Goal: Task Accomplishment & Management: Manage account settings

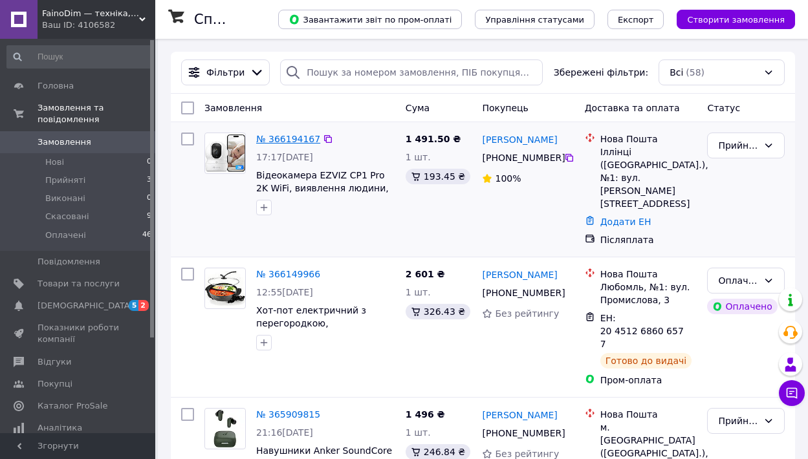
click at [290, 137] on link "№ 366194167" at bounding box center [288, 139] width 64 height 10
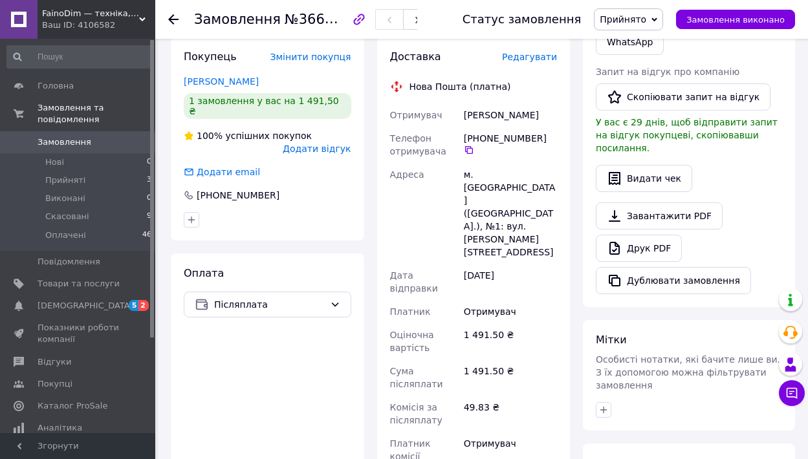
scroll to position [540, 0]
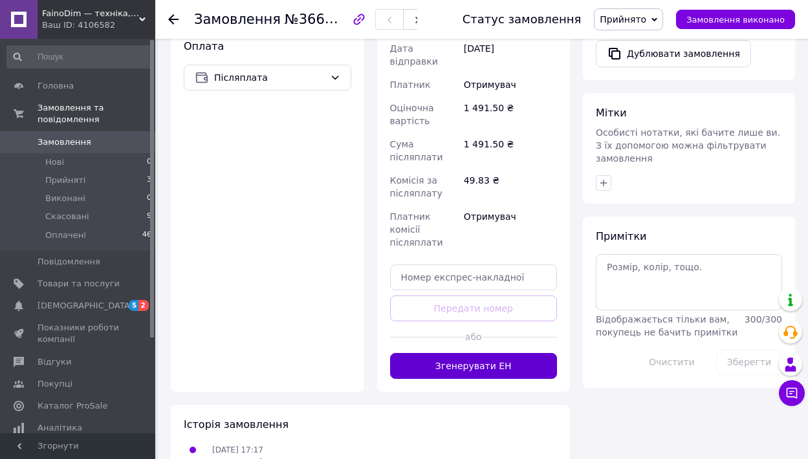
click at [496, 353] on button "Згенерувати ЕН" at bounding box center [474, 366] width 168 height 26
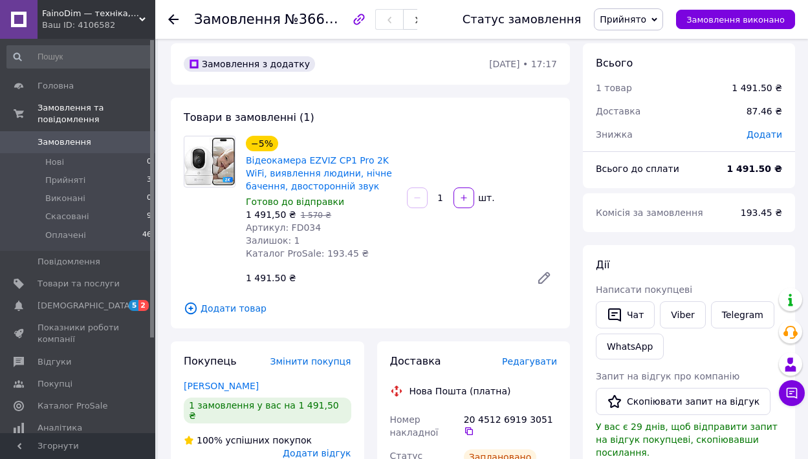
scroll to position [0, 0]
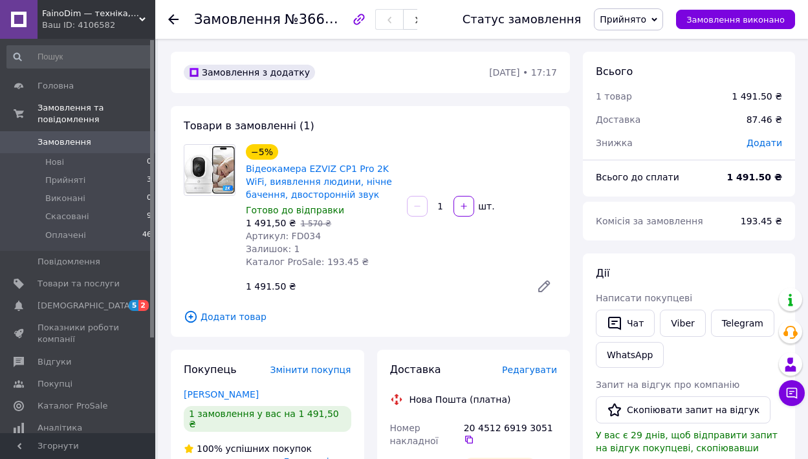
click at [176, 21] on icon at bounding box center [173, 19] width 10 height 10
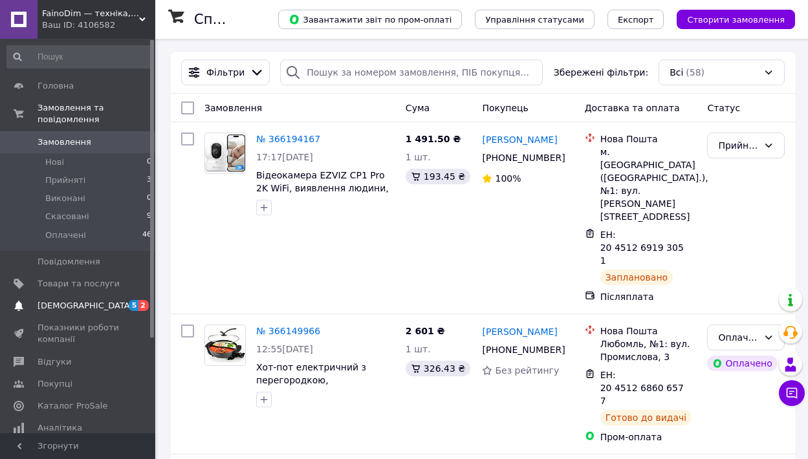
click at [67, 302] on span "[DEMOGRAPHIC_DATA]" at bounding box center [86, 306] width 96 height 12
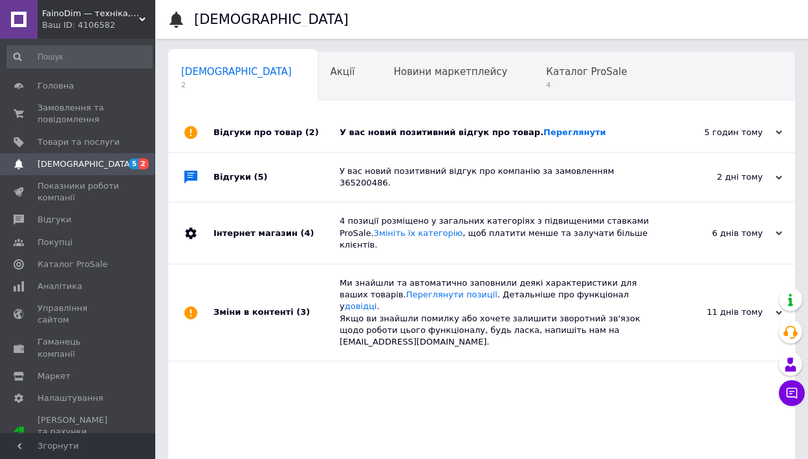
scroll to position [0, 6]
click at [548, 133] on link "Переглянути" at bounding box center [574, 132] width 63 height 10
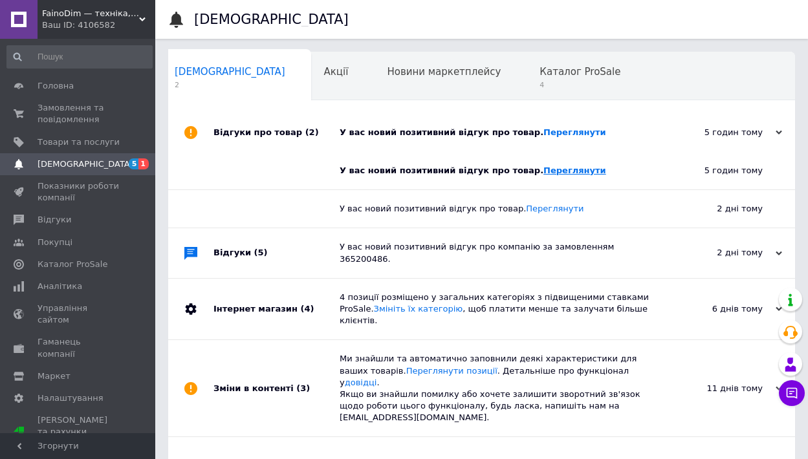
click at [558, 169] on link "Переглянути" at bounding box center [574, 171] width 63 height 10
click at [578, 137] on link "Переглянути" at bounding box center [574, 132] width 63 height 10
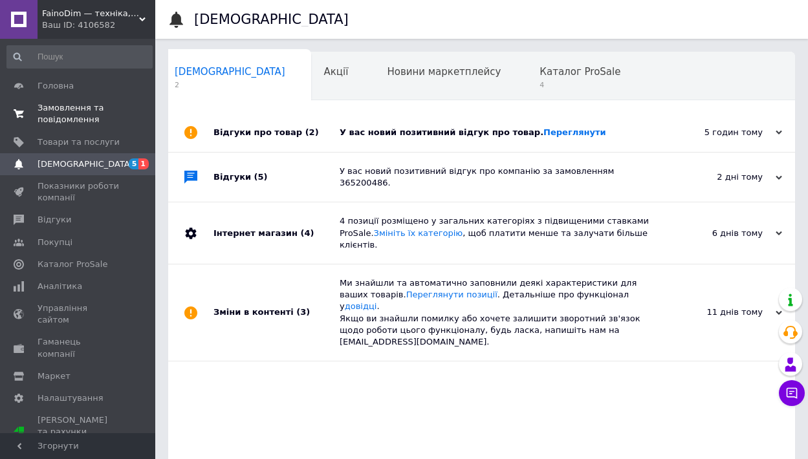
click at [67, 117] on span "Замовлення та повідомлення" at bounding box center [79, 113] width 82 height 23
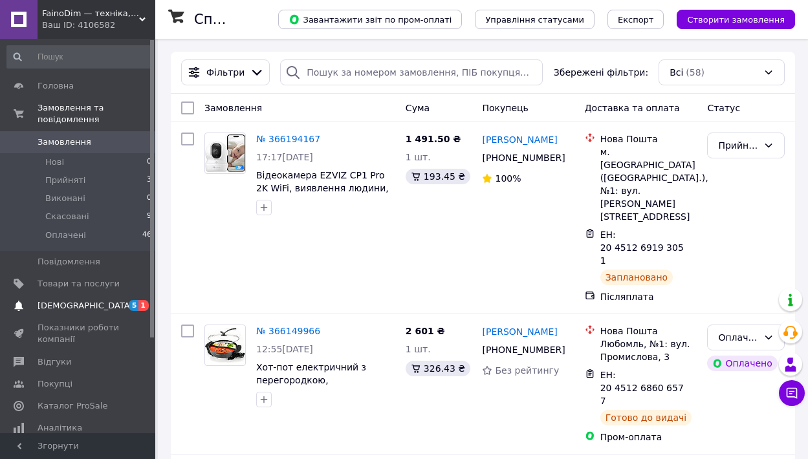
click at [94, 305] on span "[DEMOGRAPHIC_DATA]" at bounding box center [79, 306] width 82 height 12
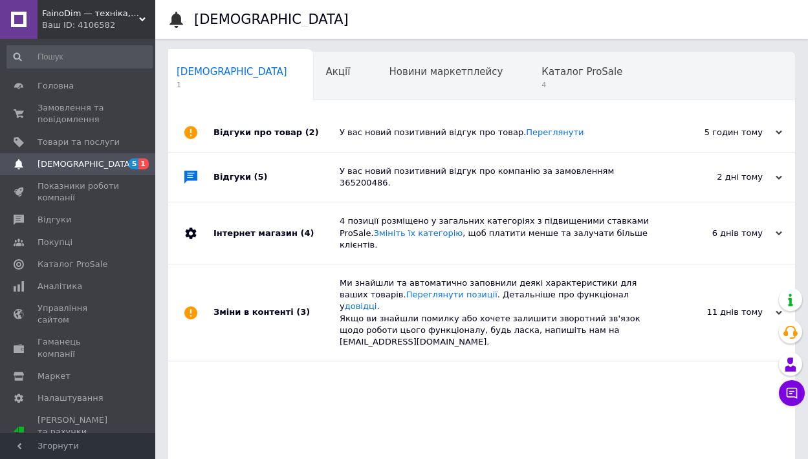
scroll to position [0, 6]
click at [293, 135] on div "Відгуки про товар (2)" at bounding box center [276, 132] width 126 height 39
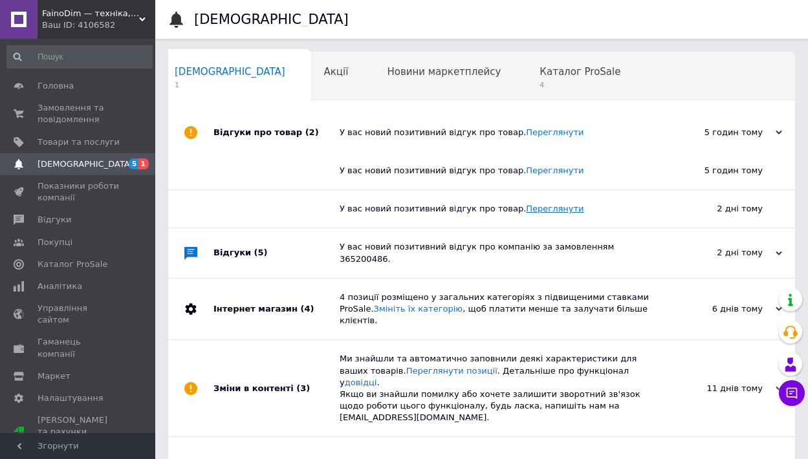
click at [536, 212] on link "Переглянути" at bounding box center [555, 209] width 58 height 10
click at [91, 158] on span "[DEMOGRAPHIC_DATA]" at bounding box center [79, 164] width 82 height 12
click at [80, 168] on span "[DEMOGRAPHIC_DATA]" at bounding box center [86, 164] width 96 height 12
click at [374, 89] on div "Новини маркетплейсу 0" at bounding box center [450, 76] width 153 height 49
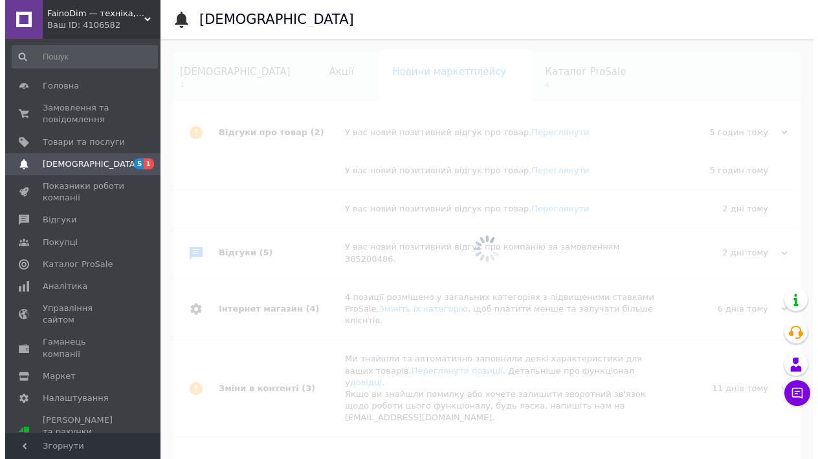
scroll to position [0, 30]
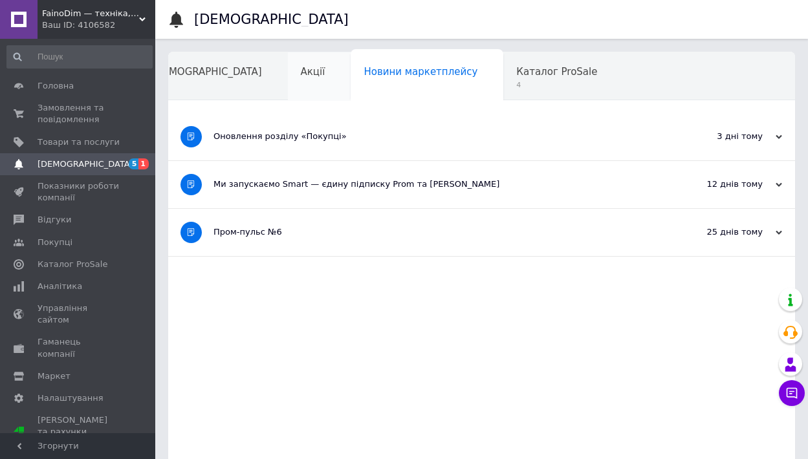
click at [288, 84] on div "Акції" at bounding box center [319, 76] width 63 height 49
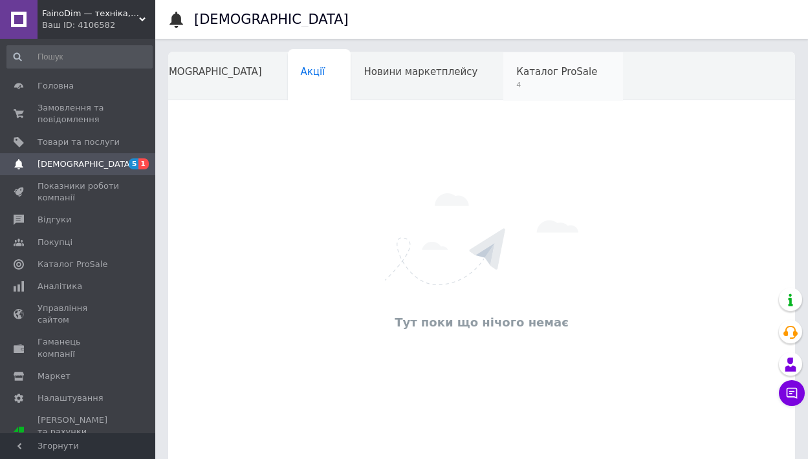
click at [509, 80] on div "Каталог ProSale 4" at bounding box center [563, 76] width 120 height 49
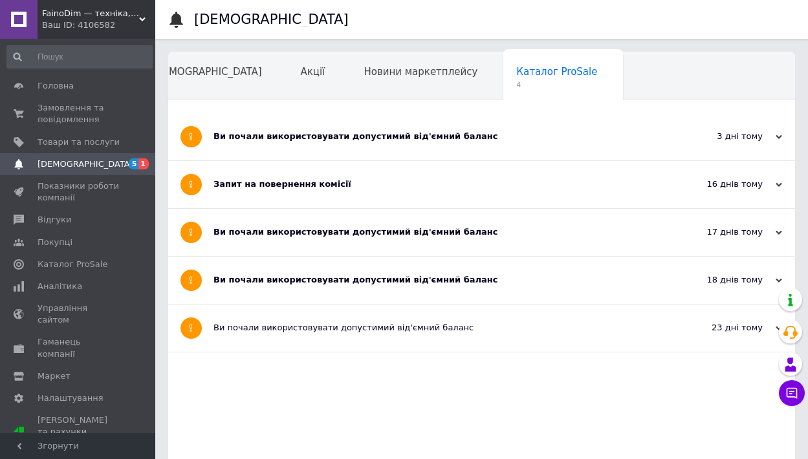
click at [254, 129] on span "1" at bounding box center [202, 134] width 103 height 10
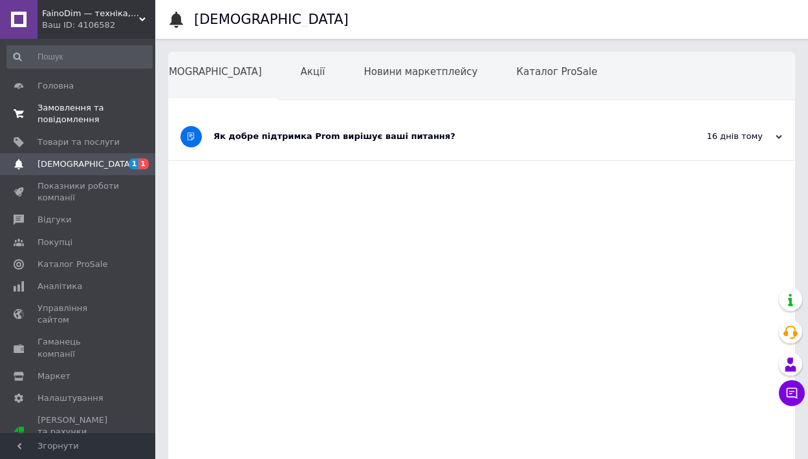
click at [49, 114] on span "Замовлення та повідомлення" at bounding box center [79, 113] width 82 height 23
